Goal: Check status: Check status

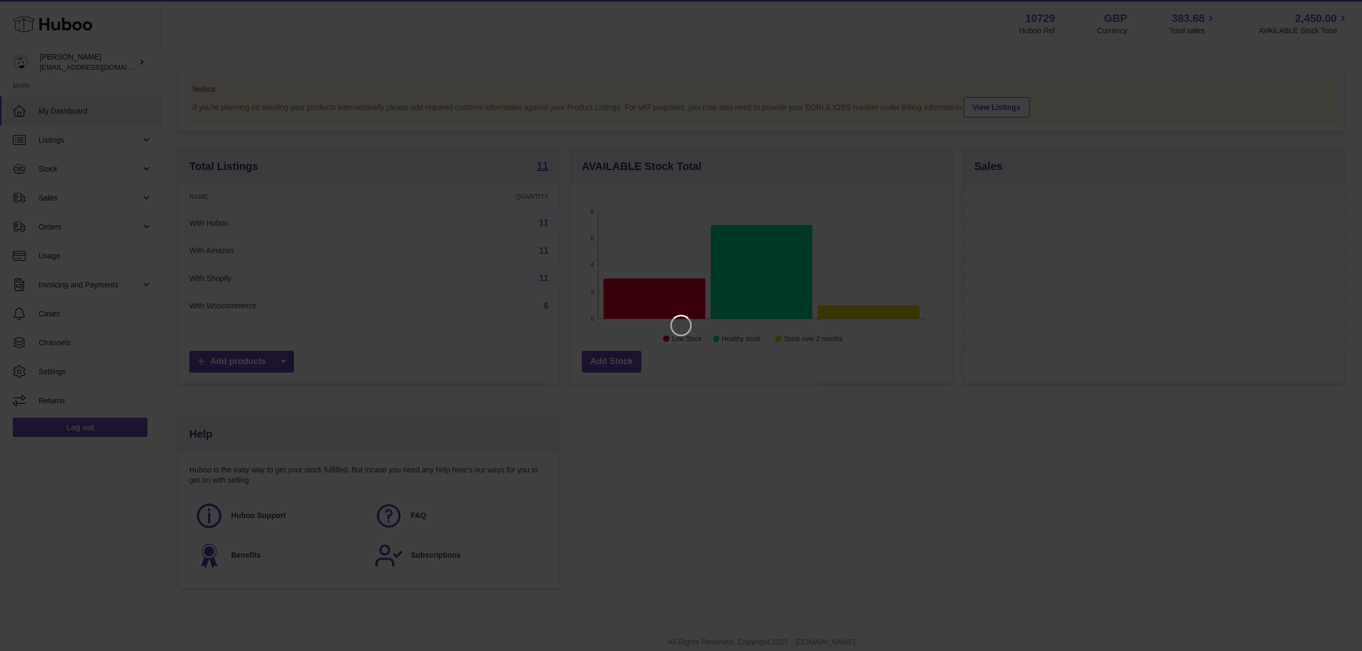
scroll to position [167, 384]
click at [1339, 11] on icon "Close" at bounding box center [1345, 9] width 13 height 13
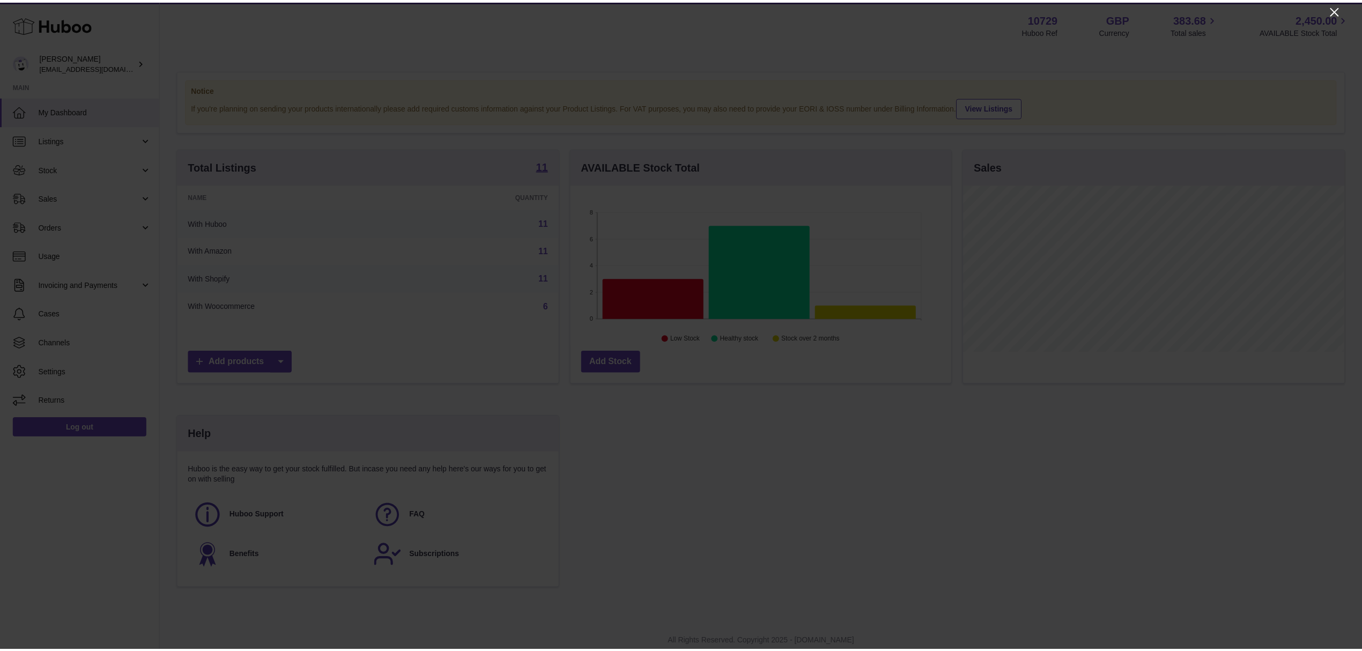
scroll to position [536168, 535954]
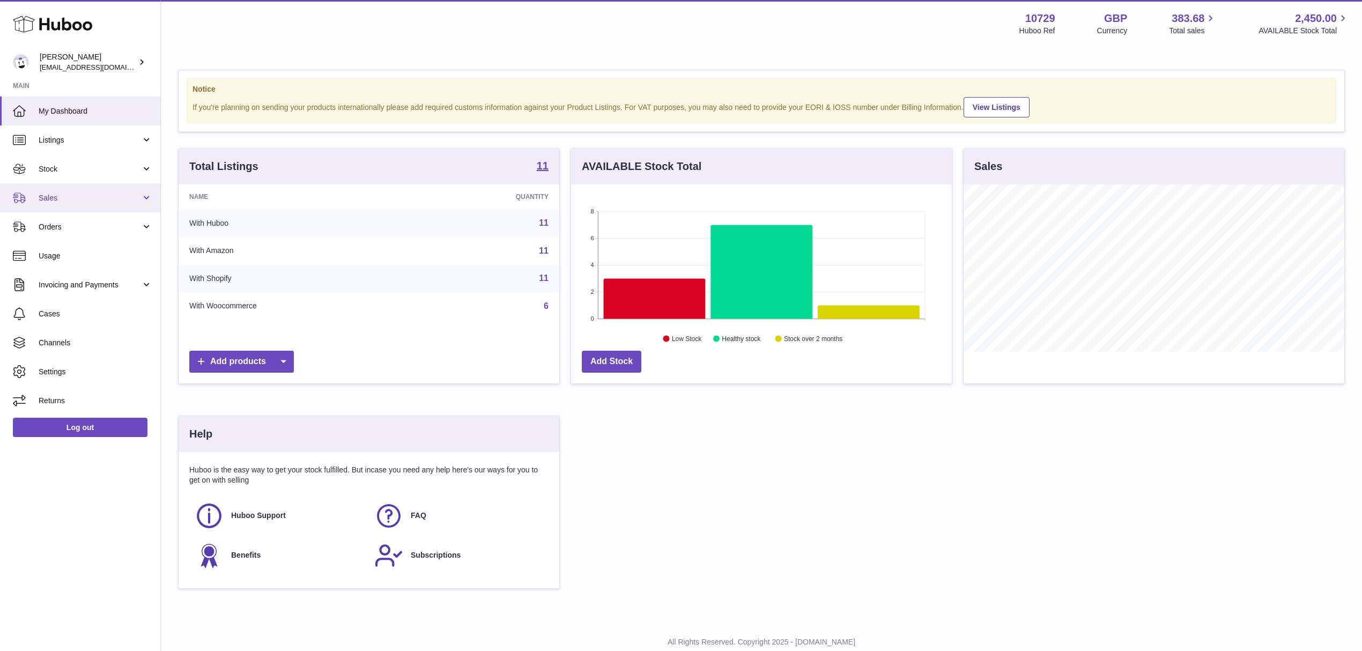
click at [52, 194] on span "Sales" at bounding box center [90, 198] width 102 height 10
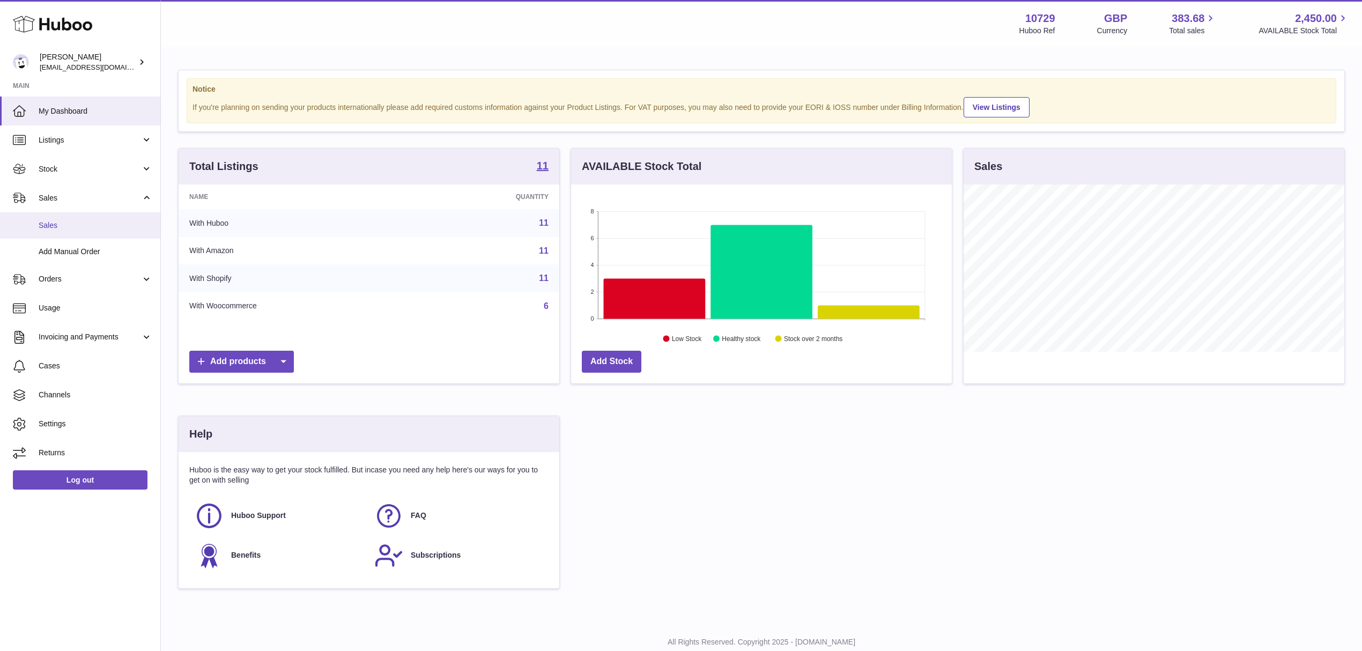
click at [49, 221] on span "Sales" at bounding box center [96, 225] width 114 height 10
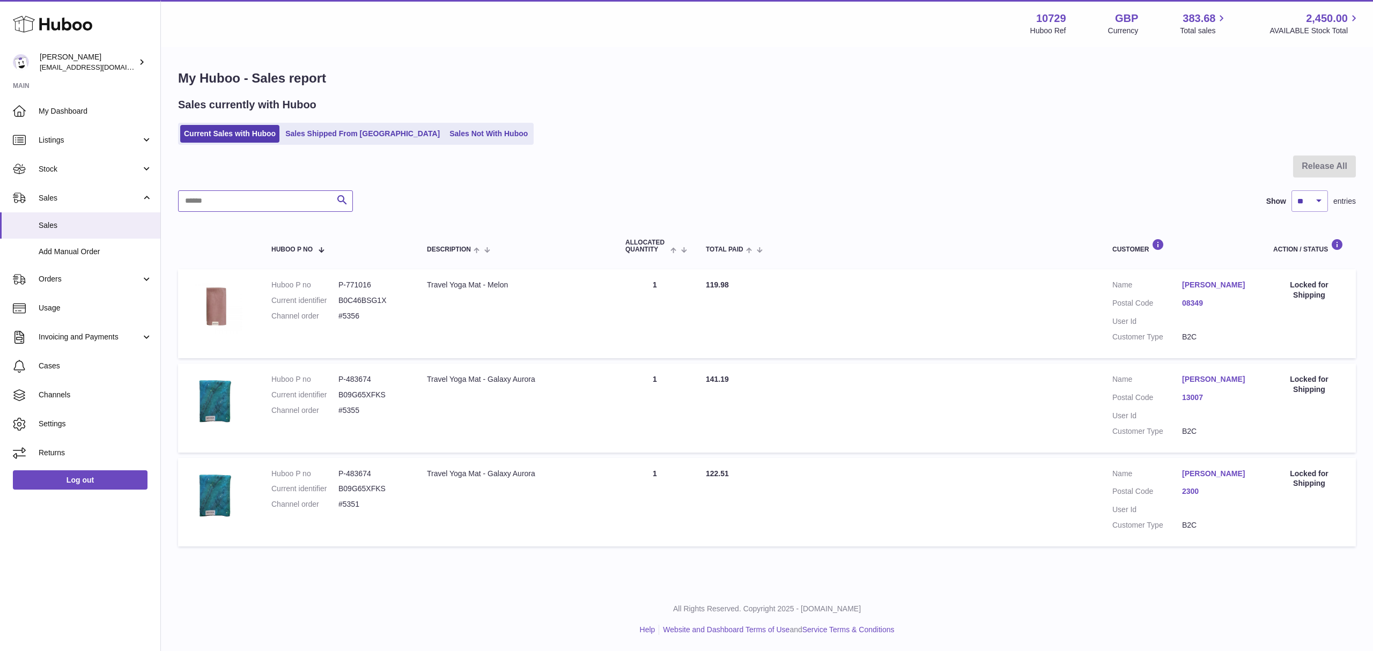
click at [222, 196] on input "text" at bounding box center [265, 200] width 175 height 21
click at [292, 139] on link "Sales Shipped From [GEOGRAPHIC_DATA]" at bounding box center [363, 134] width 162 height 18
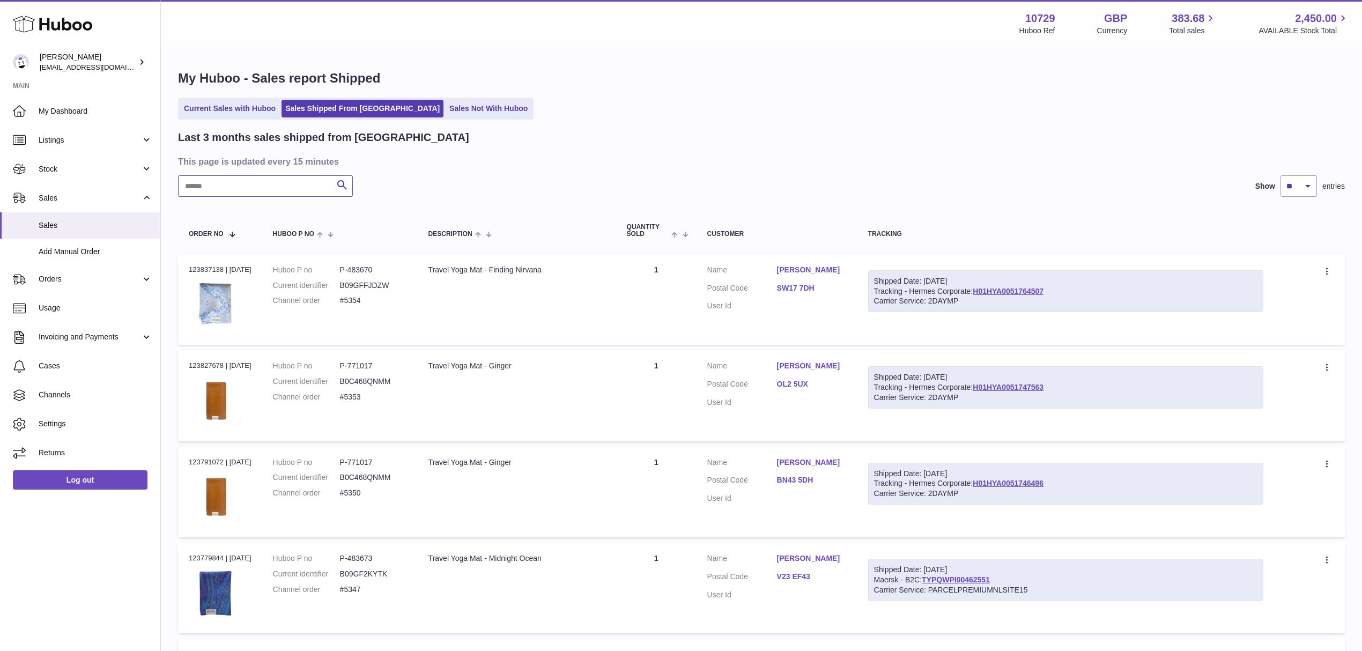
click at [211, 187] on input "text" at bounding box center [265, 185] width 175 height 21
paste input "*****"
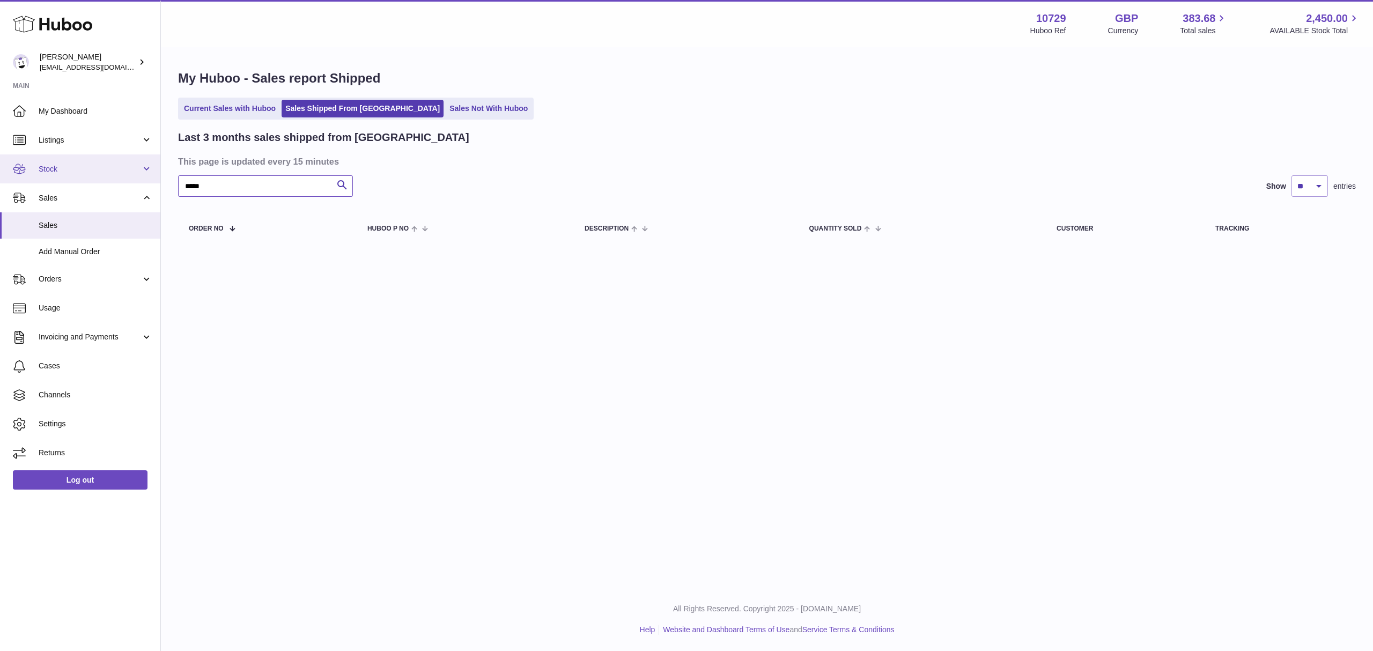
drag, startPoint x: 221, startPoint y: 191, endPoint x: 156, endPoint y: 181, distance: 66.2
click at [156, 181] on div "Huboo Mikkoa internalAdmin-10729@internal.huboo.com Main My Dashboard Listings …" at bounding box center [686, 325] width 1373 height 651
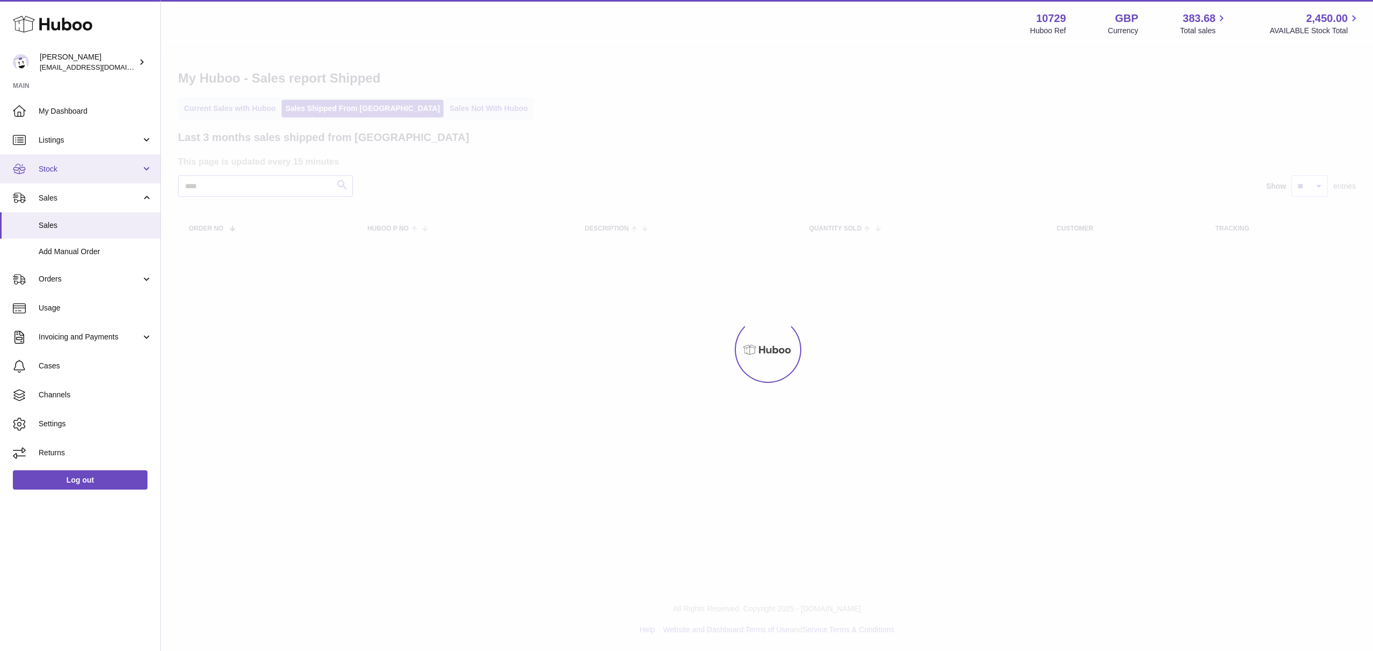
type input "****"
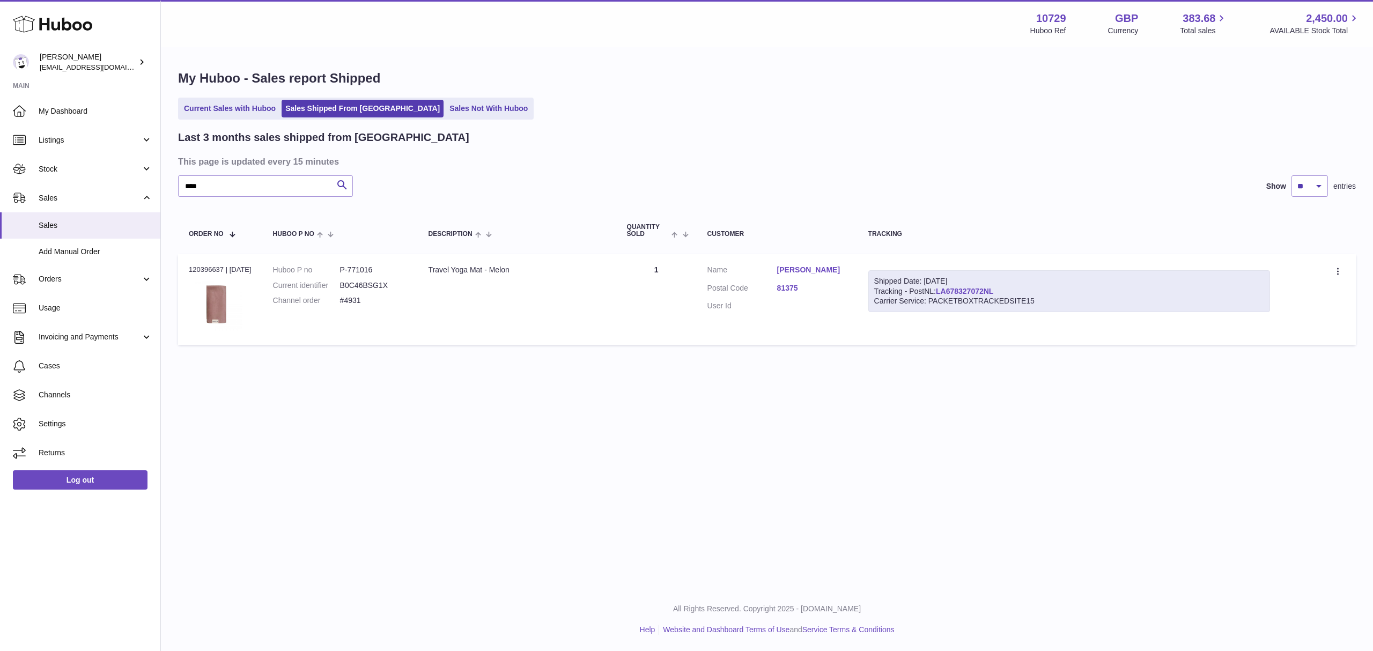
click at [954, 290] on link "LA678327072NL" at bounding box center [964, 291] width 57 height 9
